Goal: Task Accomplishment & Management: Manage account settings

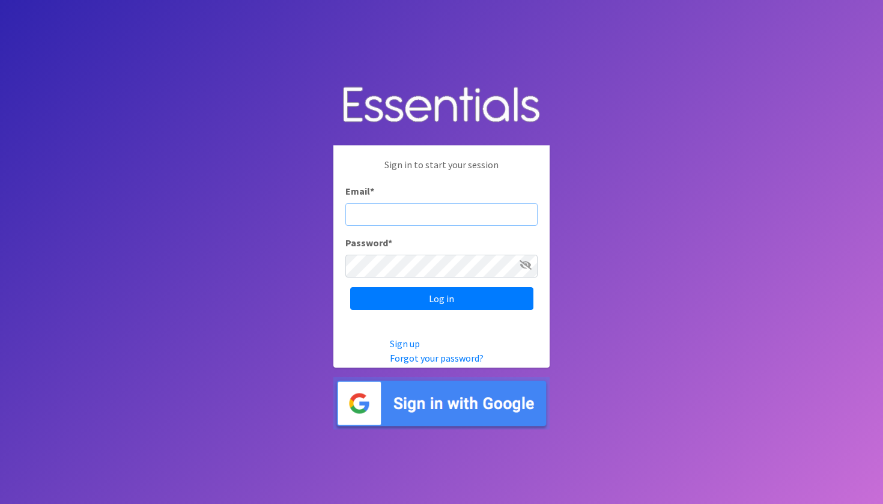
click at [369, 216] on input "Email *" at bounding box center [441, 214] width 192 height 23
type input "[PERSON_NAME][EMAIL_ADDRESS][PERSON_NAME][PERSON_NAME][DOMAIN_NAME]"
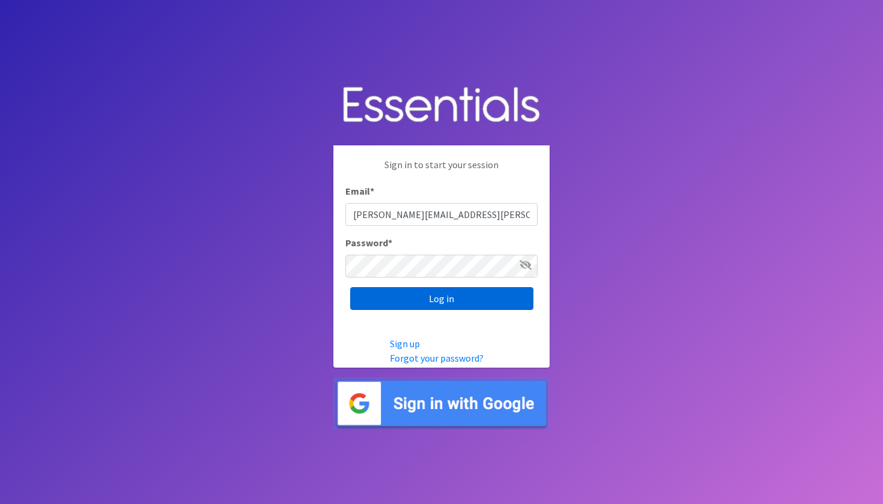
click at [389, 302] on input "Log in" at bounding box center [441, 298] width 183 height 23
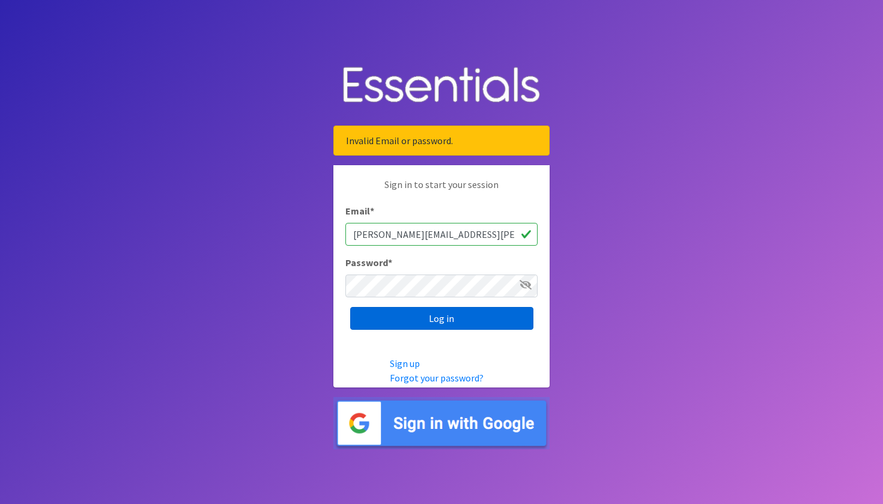
click at [407, 311] on input "Log in" at bounding box center [441, 318] width 183 height 23
click at [407, 323] on input "Log in" at bounding box center [441, 318] width 183 height 23
click at [408, 378] on link "Forgot your password?" at bounding box center [437, 378] width 94 height 12
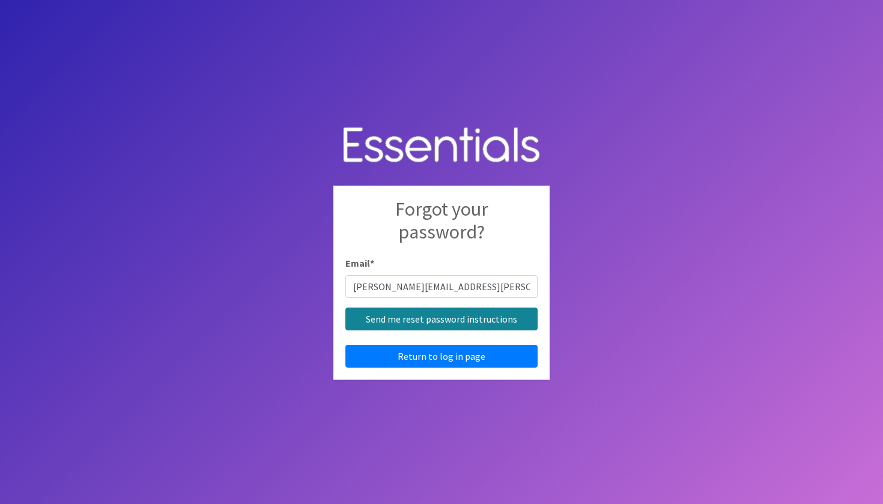
type input "[PERSON_NAME][EMAIL_ADDRESS][PERSON_NAME][PERSON_NAME][DOMAIN_NAME]"
click at [390, 321] on input "Send me reset password instructions" at bounding box center [441, 318] width 192 height 23
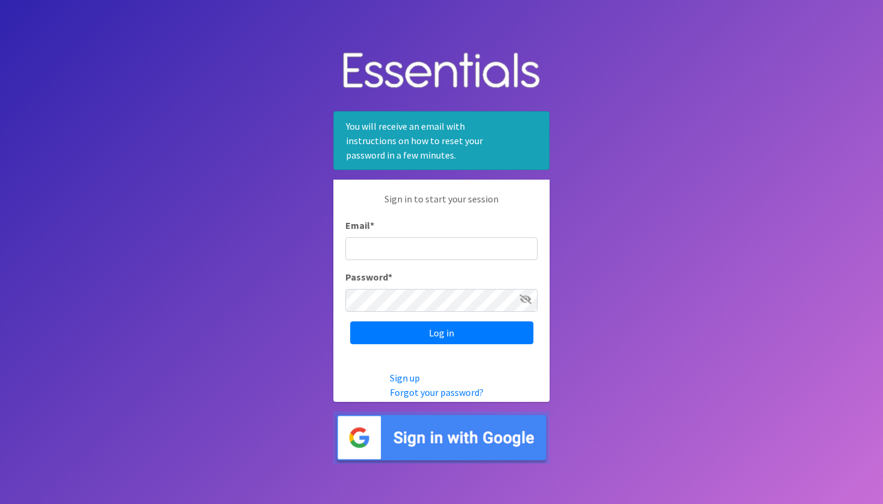
click at [381, 240] on input "Email *" at bounding box center [441, 248] width 192 height 23
type input "Jesus.ybarra@austin.utexas.edu"
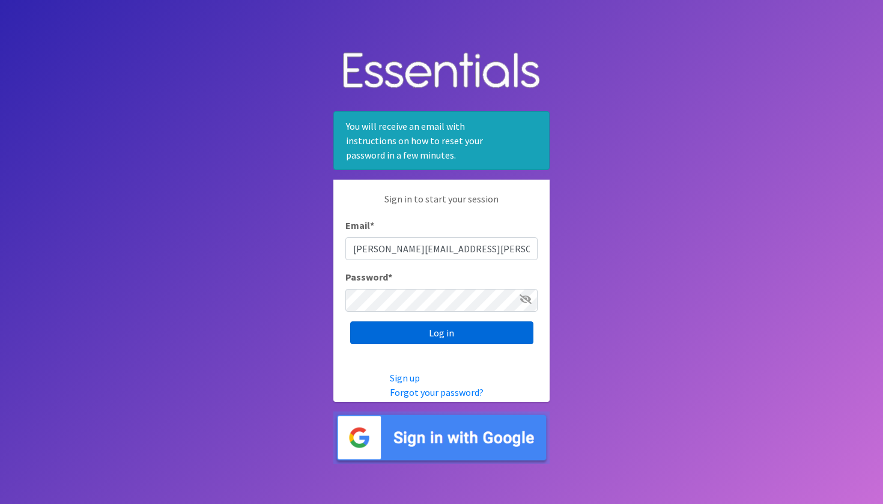
click at [412, 338] on input "Log in" at bounding box center [441, 332] width 183 height 23
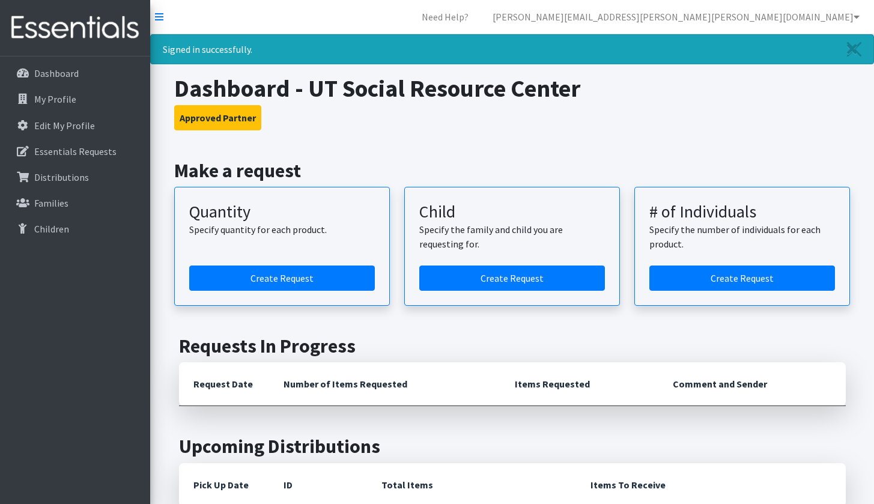
click at [368, 109] on h3 "Approved Partner" at bounding box center [512, 117] width 676 height 25
